Goal: Information Seeking & Learning: Learn about a topic

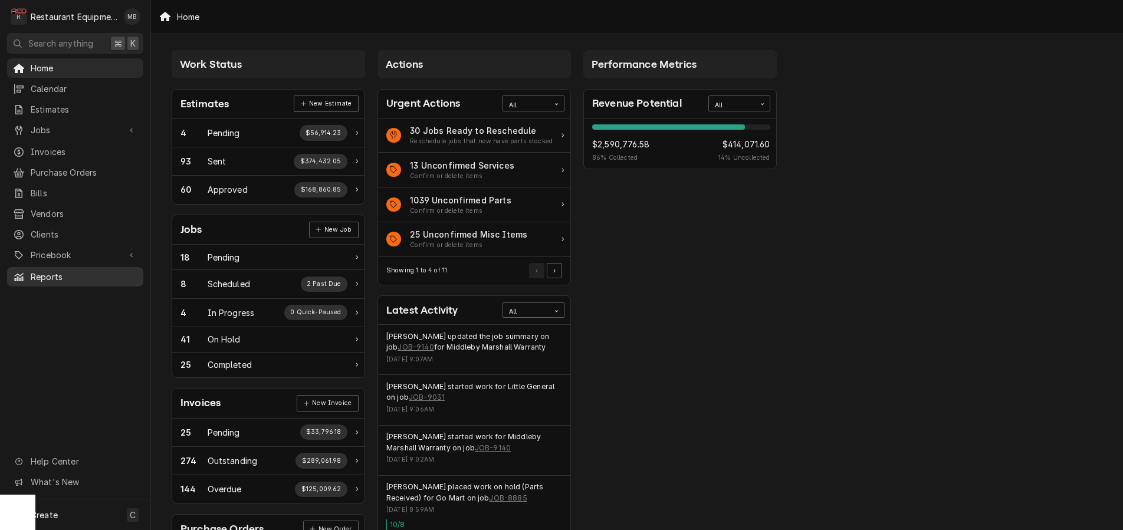
click at [43, 271] on span "Reports" at bounding box center [84, 277] width 107 height 12
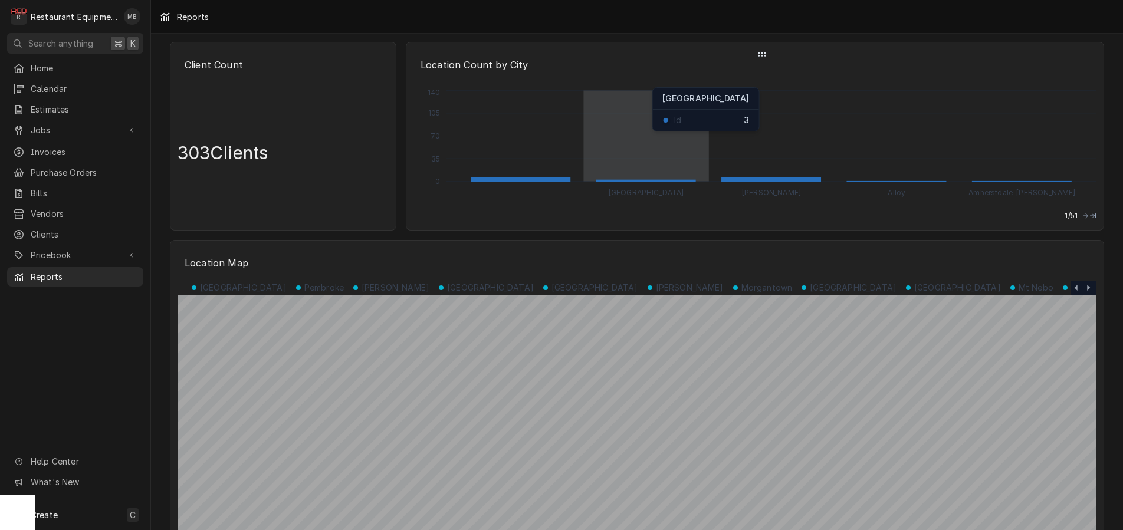
click at [638, 153] on icon "Abingdon [PERSON_NAME] Alloy Amherstdale-[PERSON_NAME] 0 35 70 105 140" at bounding box center [755, 143] width 683 height 112
click at [683, 119] on icon "Abingdon [PERSON_NAME] Alloy Amherstdale-[PERSON_NAME] 0 35 70 105 140" at bounding box center [755, 143] width 683 height 112
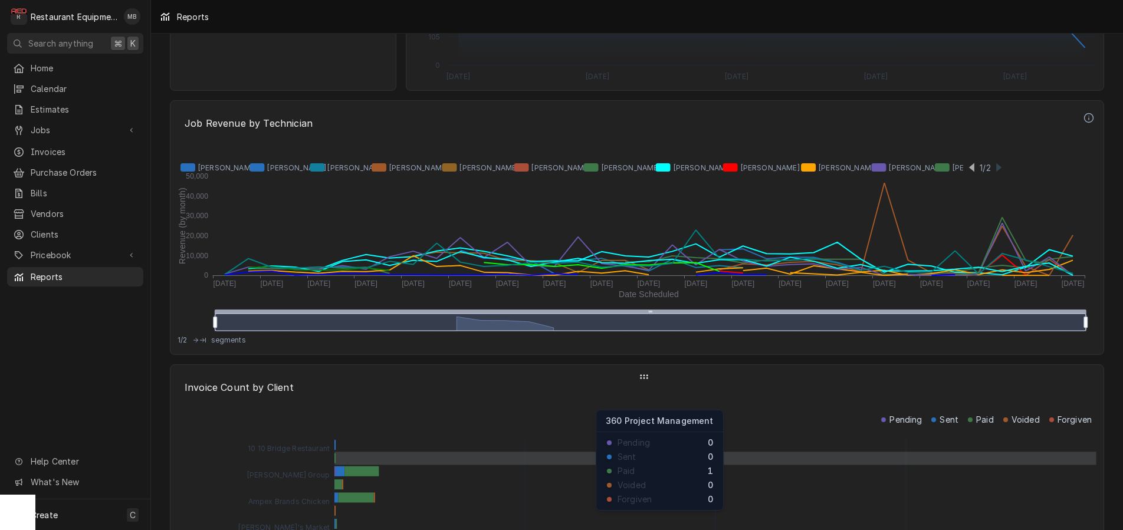
scroll to position [2666, 0]
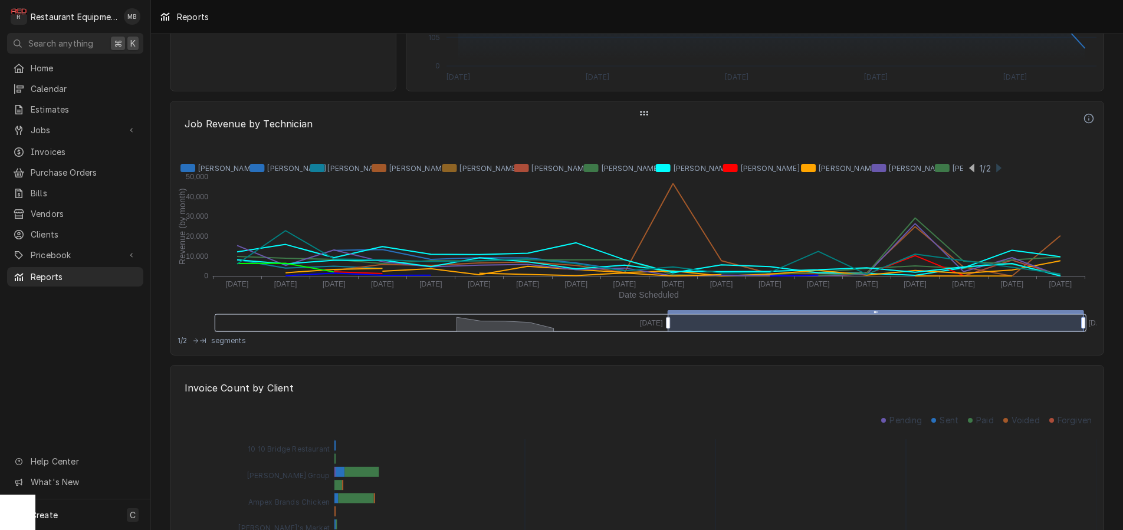
drag, startPoint x: 945, startPoint y: 328, endPoint x: 1083, endPoint y: 332, distance: 138.7
click at [709, 405] on div "Invoice Count by Client" at bounding box center [637, 390] width 919 height 31
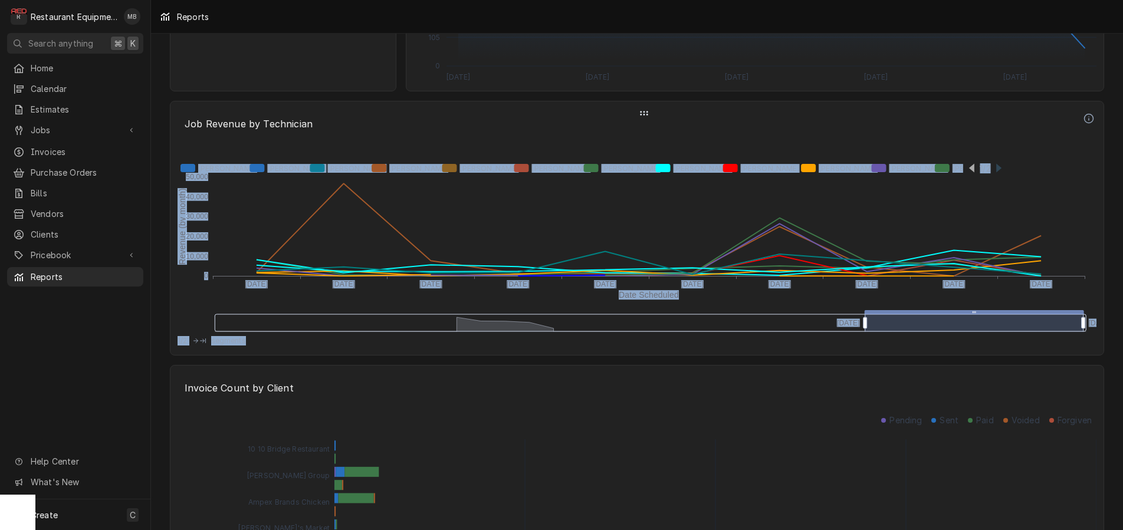
drag, startPoint x: 670, startPoint y: 327, endPoint x: 867, endPoint y: 340, distance: 197.5
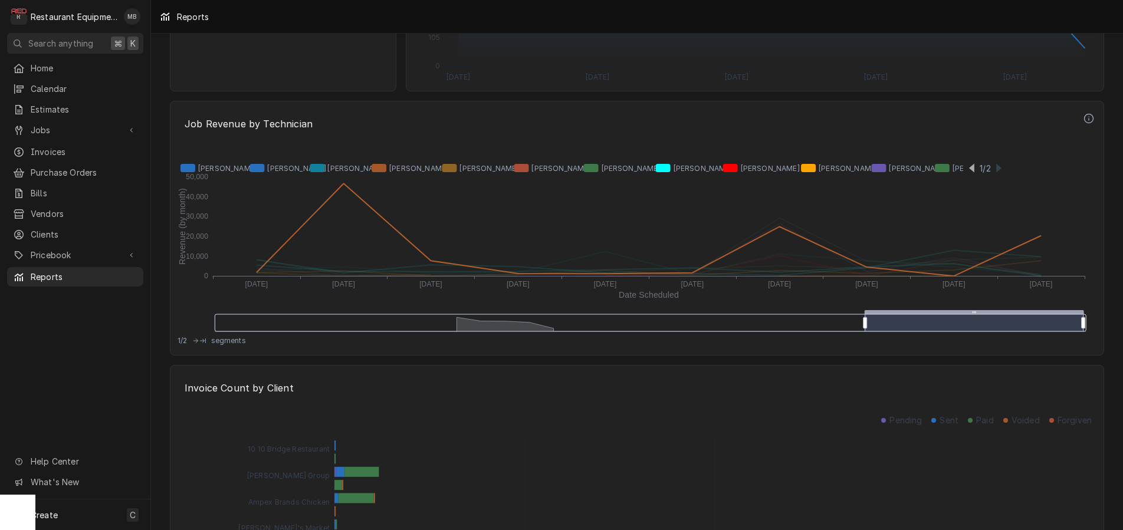
click at [382, 169] on icon "Dynamic Content Wrapper" at bounding box center [404, 168] width 64 height 8
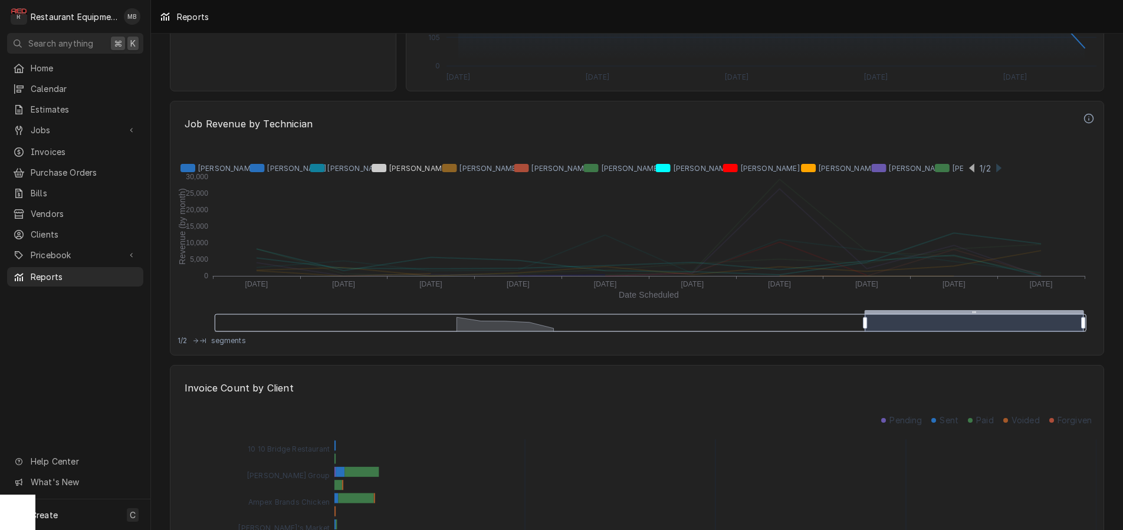
click at [382, 169] on icon "Dynamic Content Wrapper" at bounding box center [404, 168] width 64 height 8
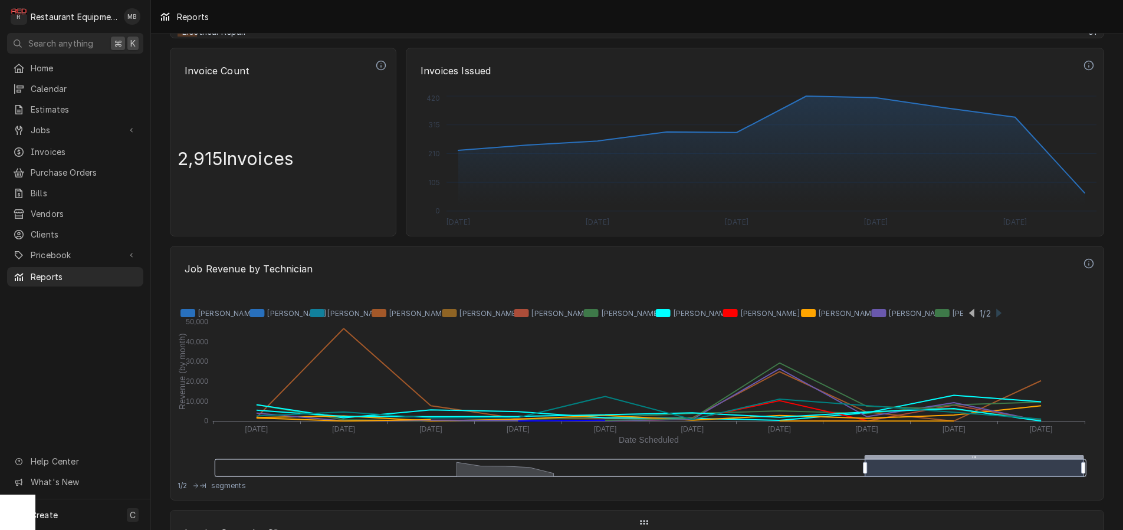
scroll to position [2515, 0]
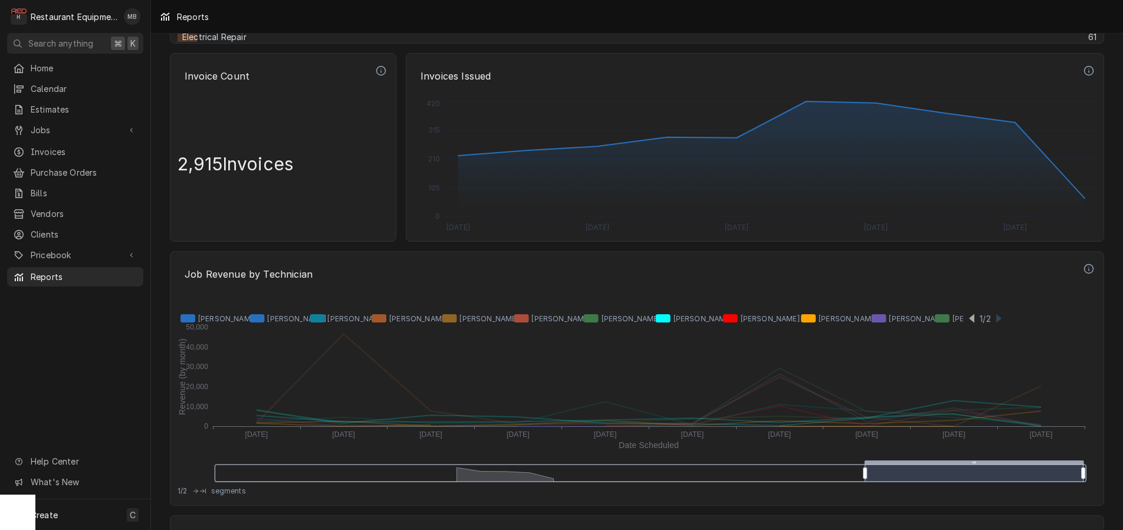
click at [188, 317] on icon "Dynamic Content Wrapper" at bounding box center [212, 318] width 63 height 8
click at [259, 317] on icon "Dynamic Content Wrapper" at bounding box center [277, 318] width 54 height 8
click at [323, 318] on icon "Dynamic Content Wrapper" at bounding box center [338, 318] width 56 height 8
click at [455, 320] on icon "Dynamic Content Wrapper" at bounding box center [475, 318] width 66 height 8
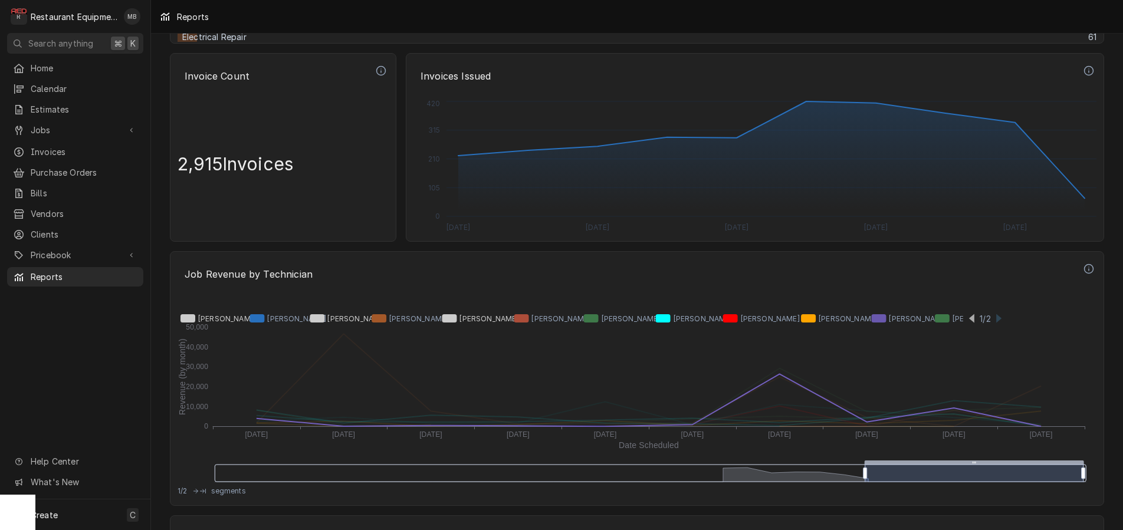
scroll to position [0, 0]
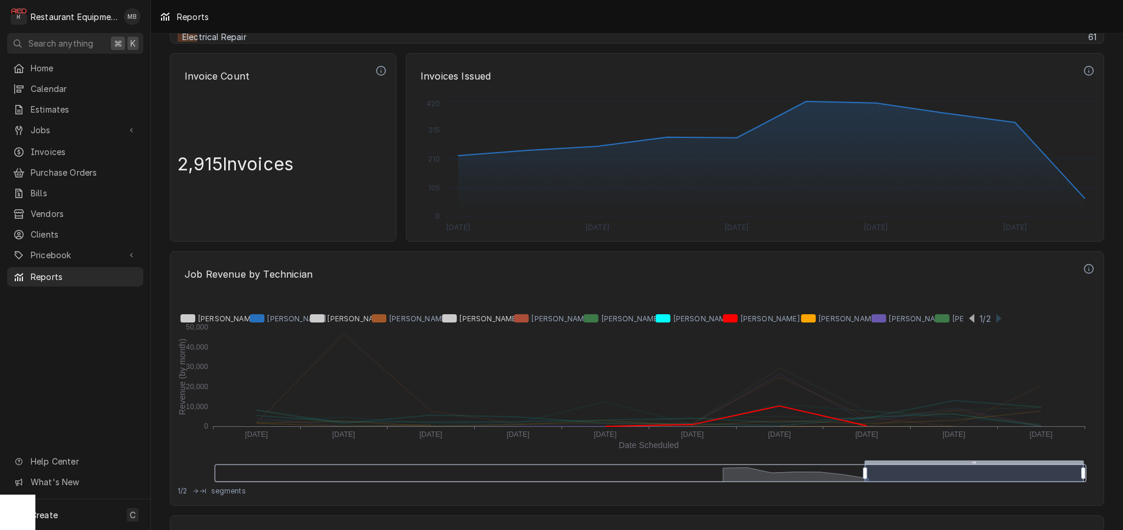
click at [734, 316] on icon "Dynamic Content Wrapper" at bounding box center [759, 318] width 72 height 8
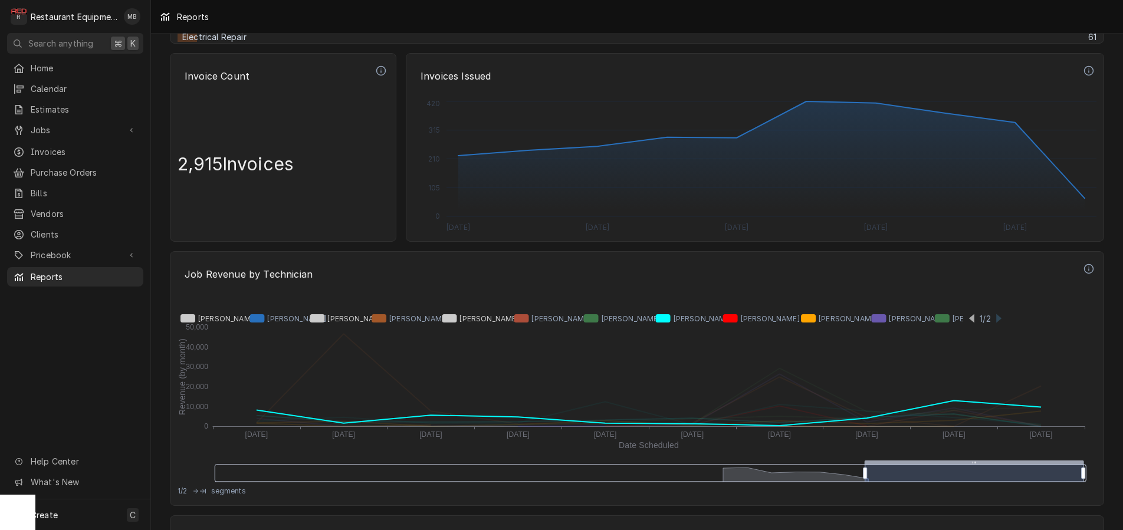
click at [666, 319] on icon "Dynamic Content Wrapper" at bounding box center [686, 318] width 61 height 8
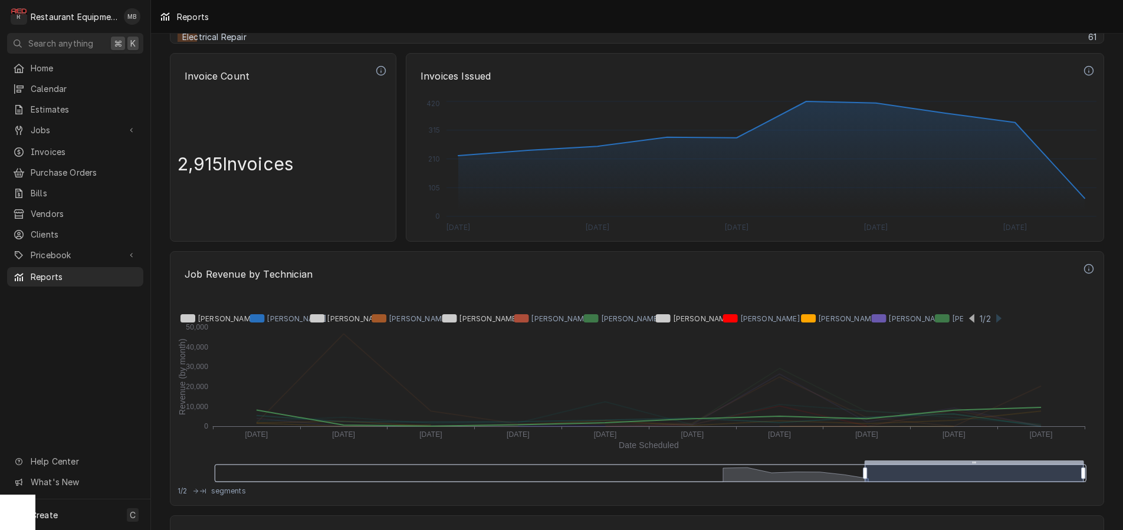
click at [595, 318] on icon "Dynamic Content Wrapper" at bounding box center [617, 318] width 66 height 8
click at [517, 319] on icon "Dynamic Content Wrapper" at bounding box center [546, 318] width 64 height 8
click at [261, 318] on icon "Dynamic Content Wrapper" at bounding box center [277, 318] width 54 height 8
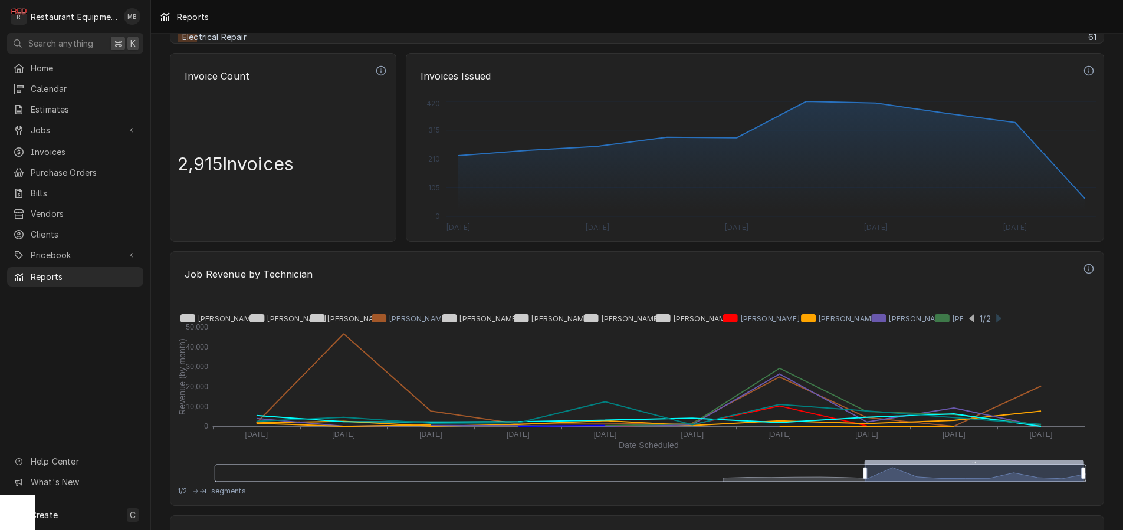
click at [969, 318] on icon "Dynamic Content Wrapper" at bounding box center [591, 319] width 827 height 15
click at [973, 316] on icon "Dynamic Content Wrapper" at bounding box center [971, 318] width 5 height 9
click at [996, 316] on icon "Dynamic Content Wrapper" at bounding box center [591, 319] width 827 height 15
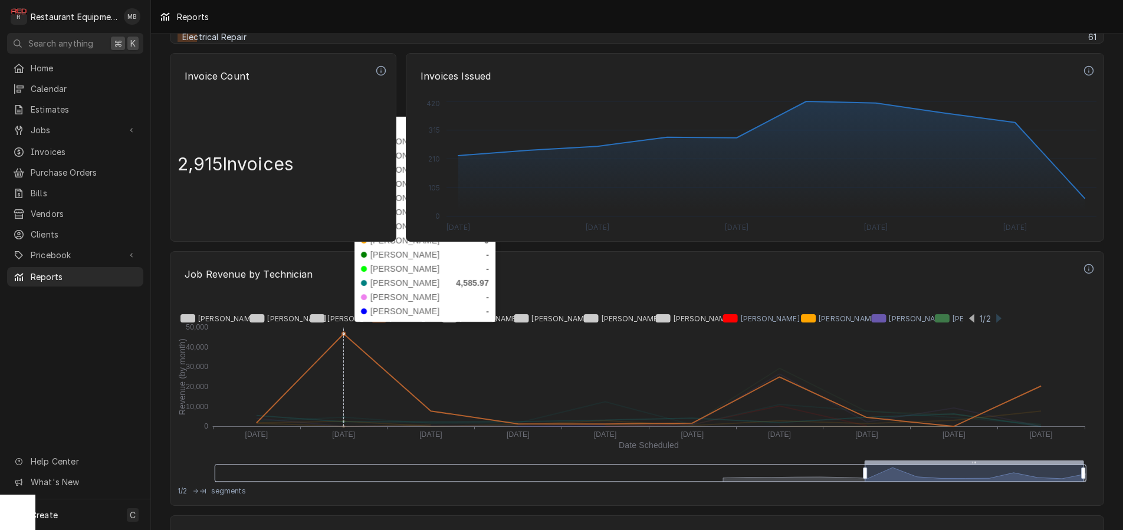
click at [343, 334] on icon "Dynamic Content Wrapper" at bounding box center [344, 334] width 4 height 4
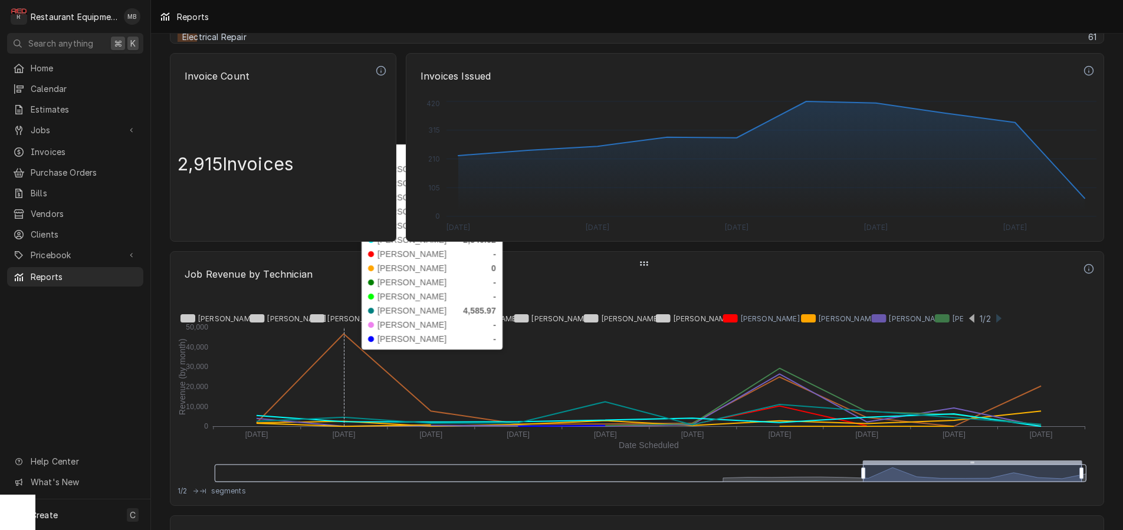
drag, startPoint x: 343, startPoint y: 334, endPoint x: 350, endPoint y: 362, distance: 28.6
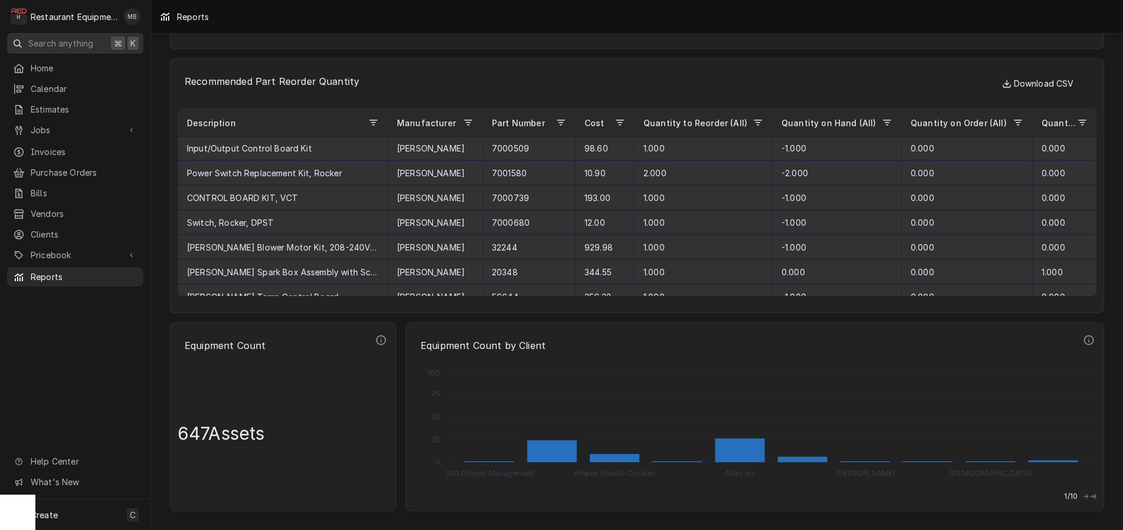
click at [55, 40] on span "Search anything" at bounding box center [60, 43] width 65 height 12
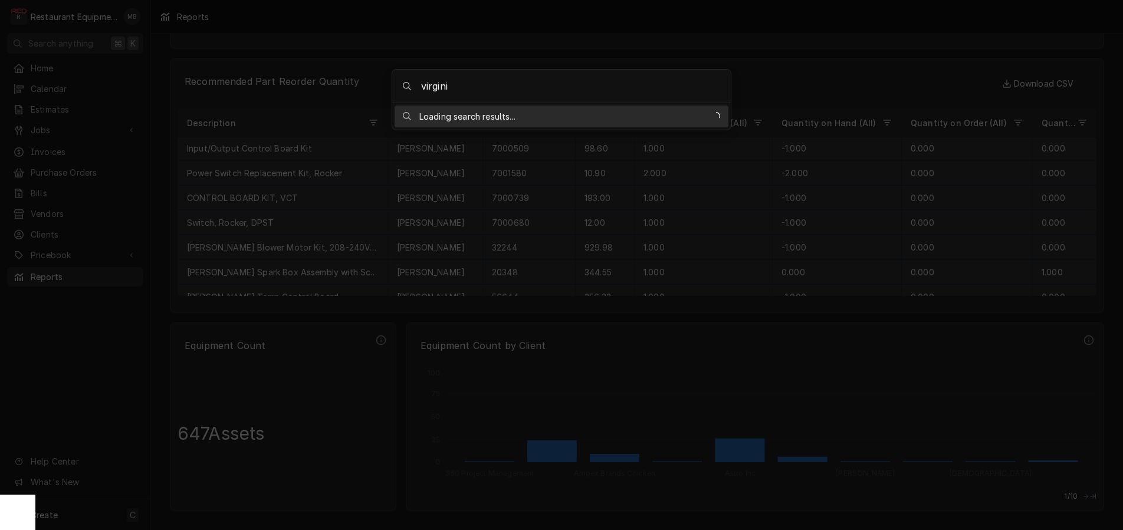
type input "[US_STATE]"
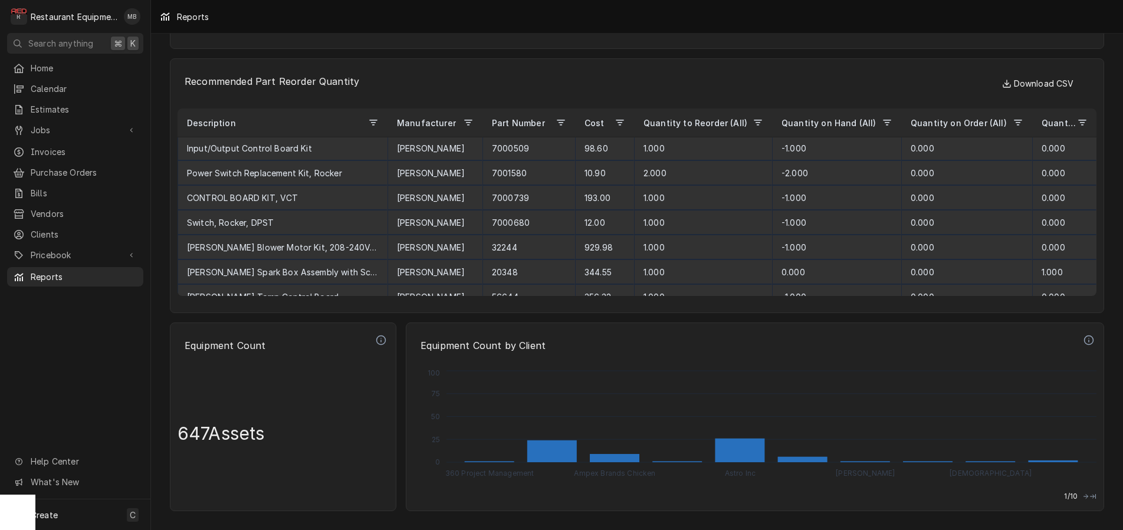
click at [464, 362] on body "R Restaurant Equipment Diagnostics MB Search anything ⌘ K Home Calendar Estimat…" at bounding box center [561, 265] width 1123 height 530
